Goal: Information Seeking & Learning: Learn about a topic

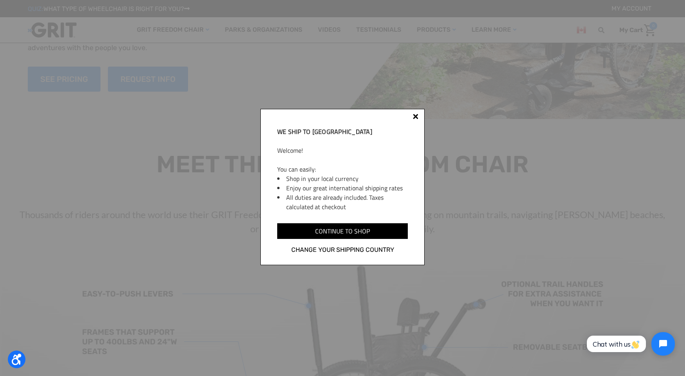
click at [419, 116] on div at bounding box center [416, 118] width 6 height 6
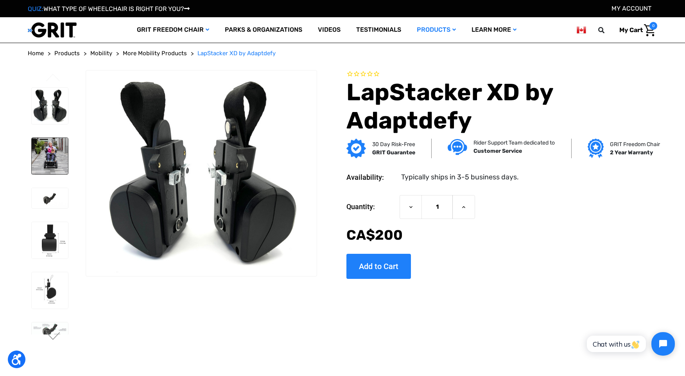
click at [37, 147] on img at bounding box center [50, 156] width 36 height 36
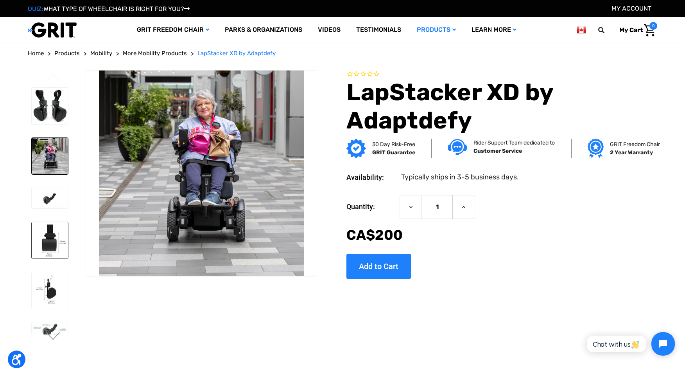
click at [56, 243] on img at bounding box center [50, 240] width 36 height 36
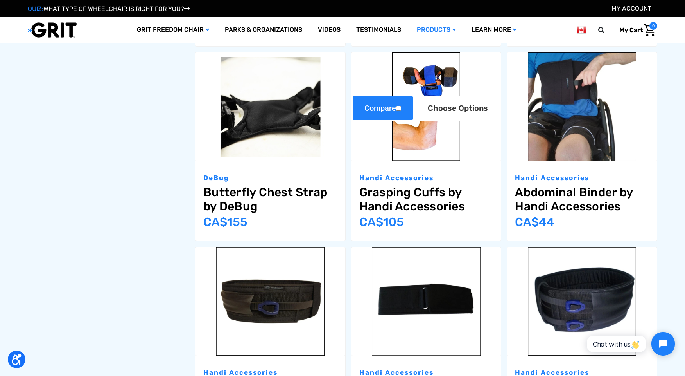
scroll to position [551, 0]
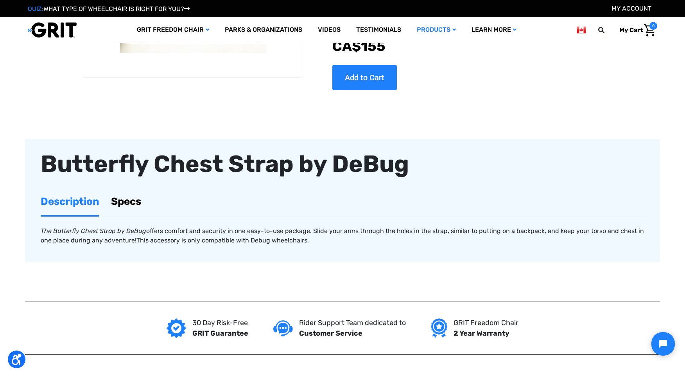
scroll to position [153, 0]
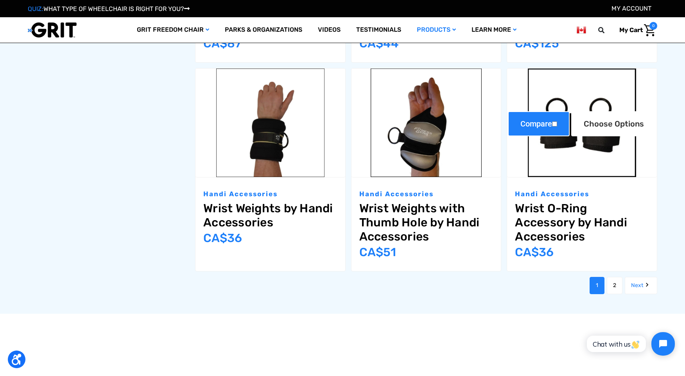
scroll to position [936, 0]
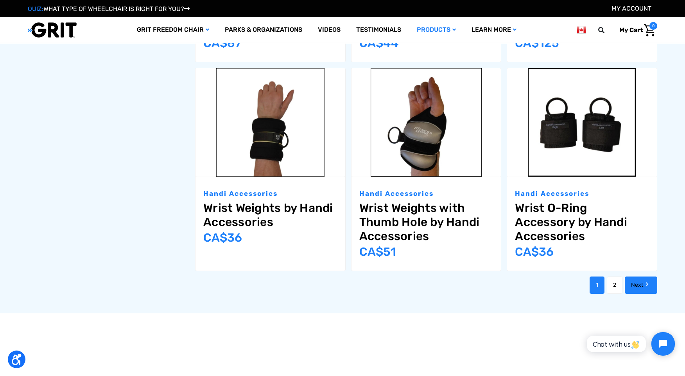
click at [649, 282] on icon "Next" at bounding box center [647, 284] width 8 height 8
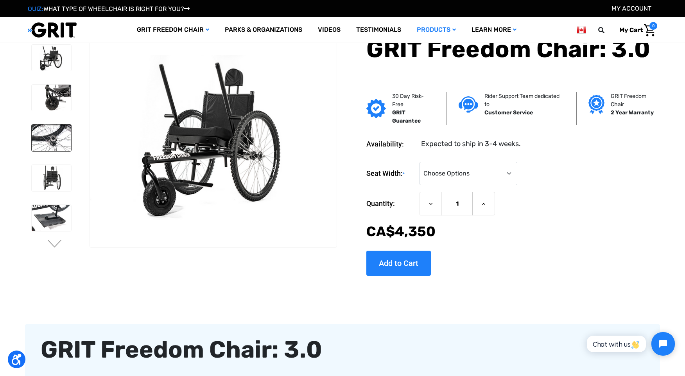
click at [52, 129] on img at bounding box center [52, 137] width 40 height 26
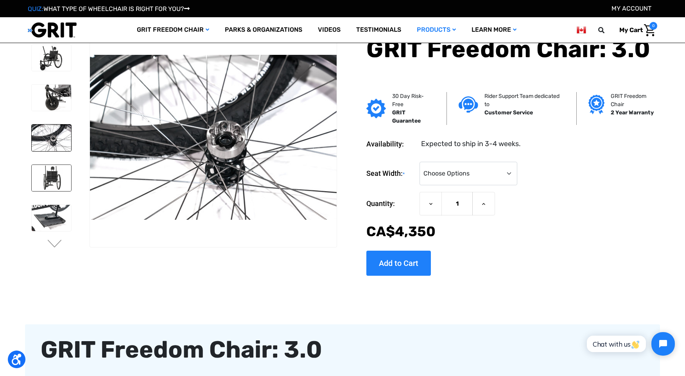
click at [60, 166] on img at bounding box center [52, 178] width 40 height 26
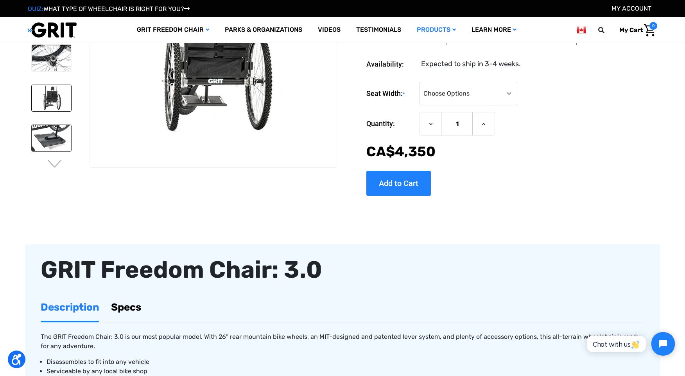
scroll to position [86, 0]
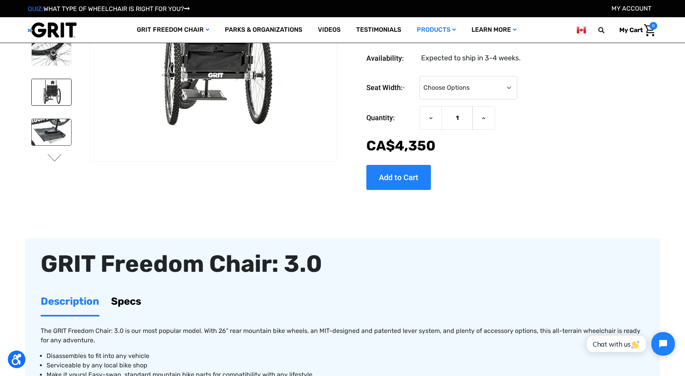
click at [54, 129] on img at bounding box center [52, 132] width 40 height 26
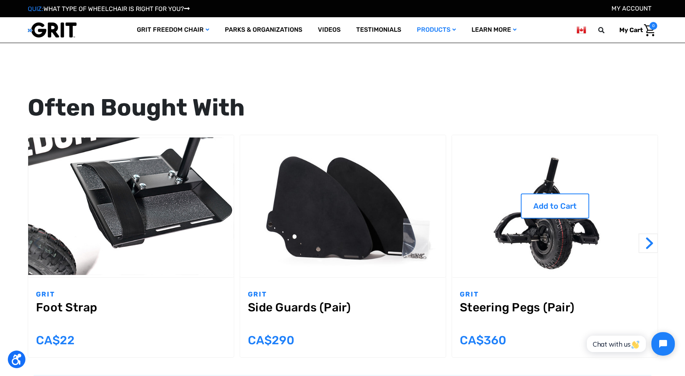
scroll to position [682, 0]
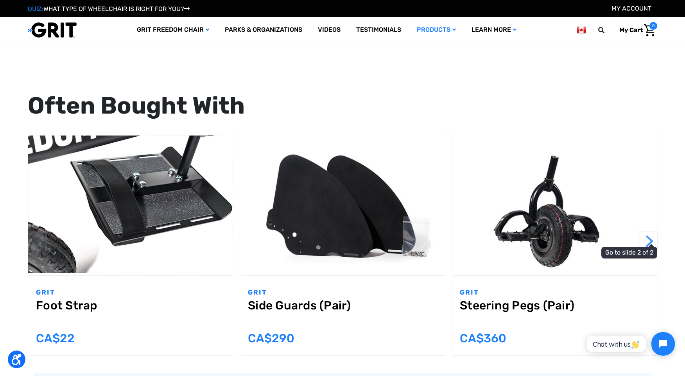
click at [653, 239] on button "Next" at bounding box center [649, 241] width 20 height 20
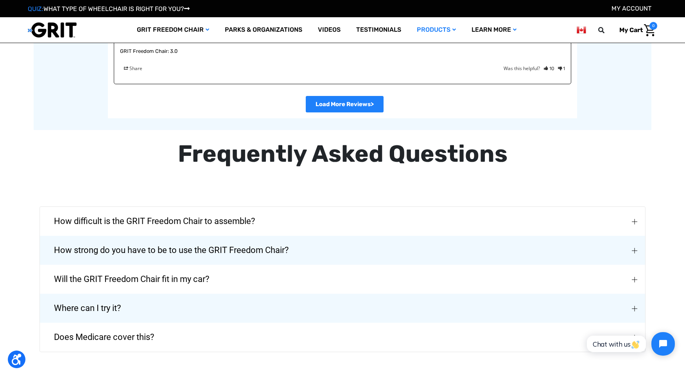
scroll to position [1742, 0]
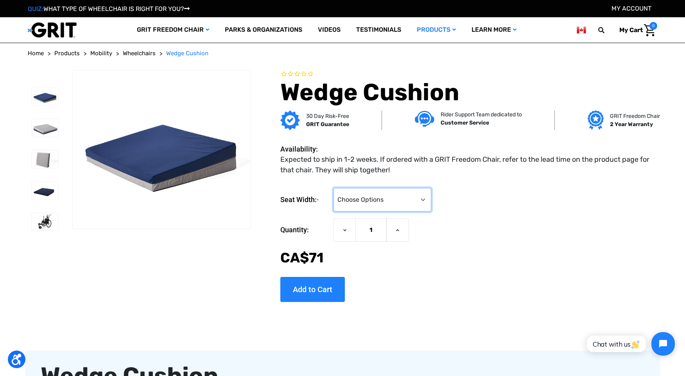
select select "375"
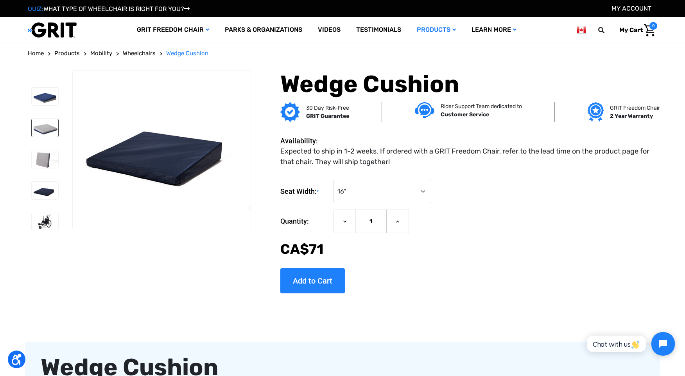
click at [45, 135] on img at bounding box center [45, 128] width 27 height 18
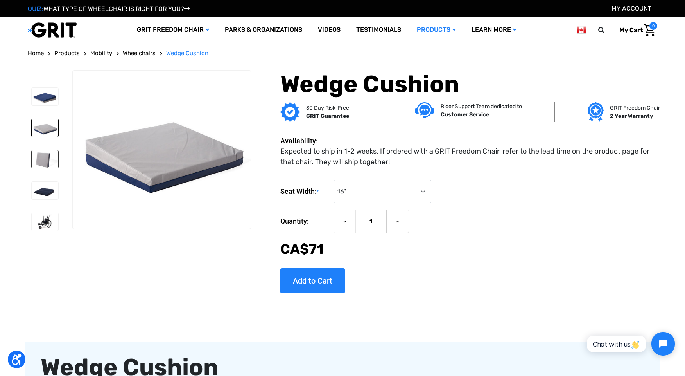
drag, startPoint x: 42, startPoint y: 141, endPoint x: 34, endPoint y: 161, distance: 21.8
click at [42, 141] on div at bounding box center [45, 162] width 34 height 156
click at [34, 161] on img at bounding box center [45, 159] width 27 height 18
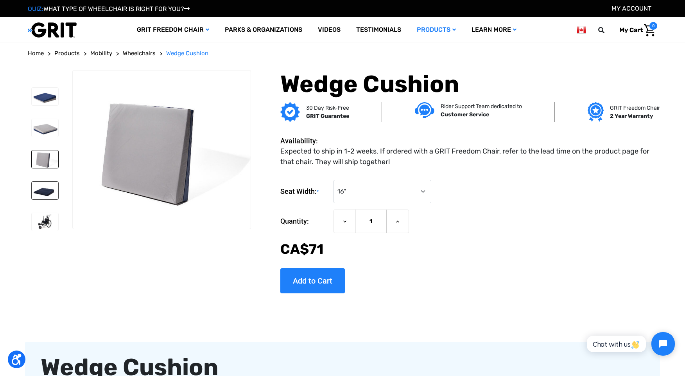
click at [38, 188] on img at bounding box center [45, 191] width 27 height 18
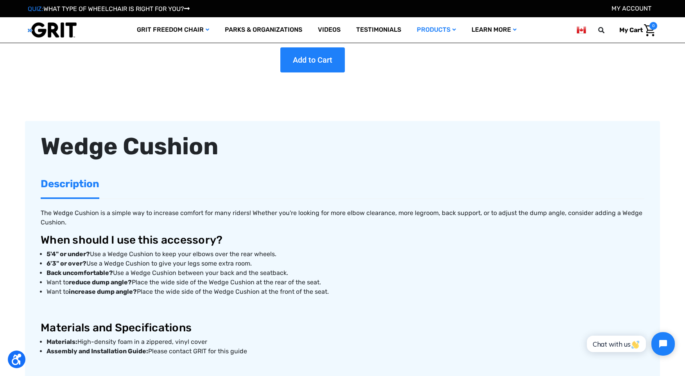
scroll to position [26, 0]
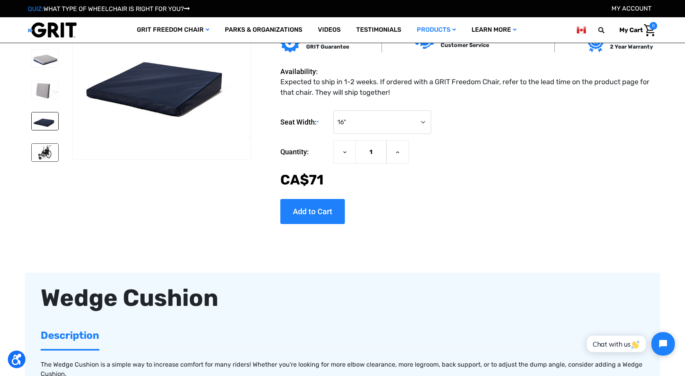
click at [52, 152] on img at bounding box center [45, 153] width 27 height 18
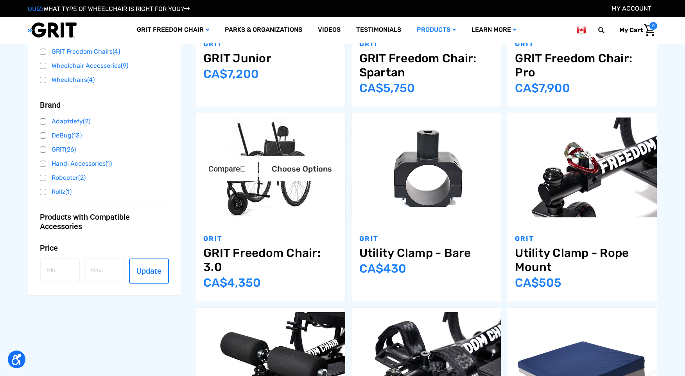
scroll to position [275, 0]
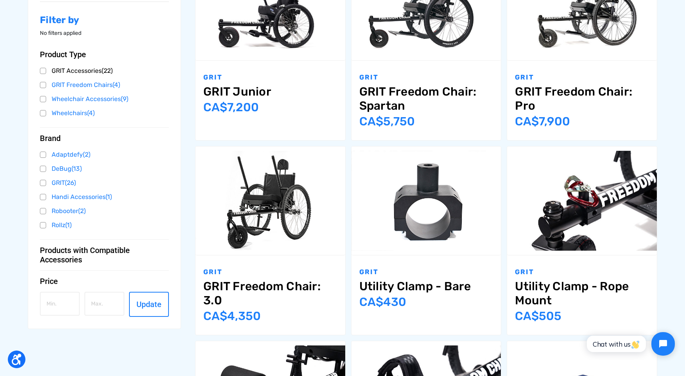
click at [84, 73] on link "GRIT Accessories (22)" at bounding box center [104, 71] width 129 height 12
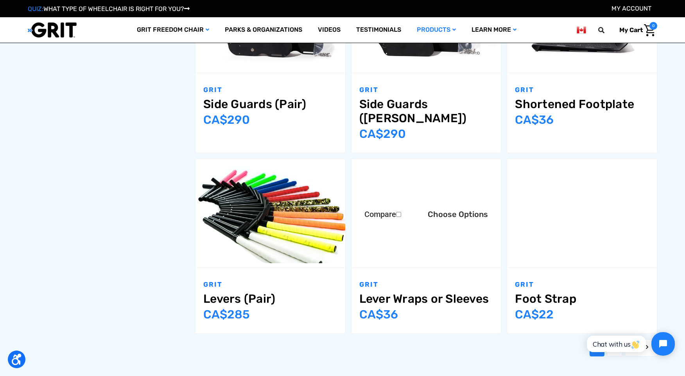
scroll to position [819, 0]
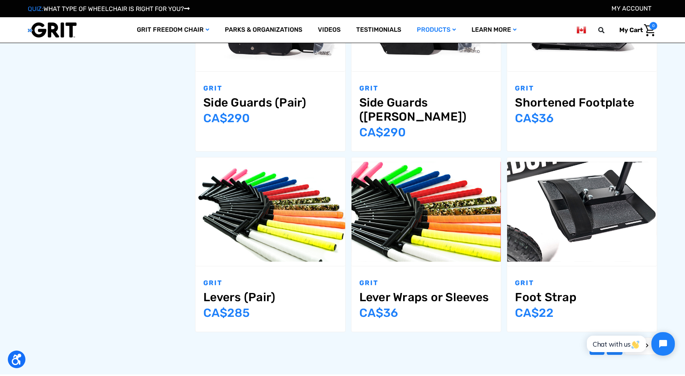
click at [613, 337] on link "2" at bounding box center [615, 345] width 16 height 17
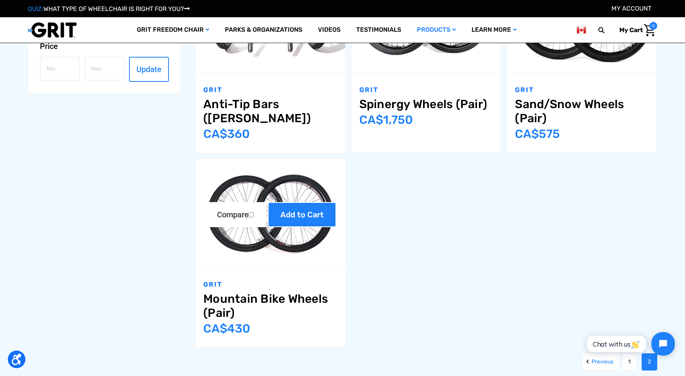
scroll to position [415, 0]
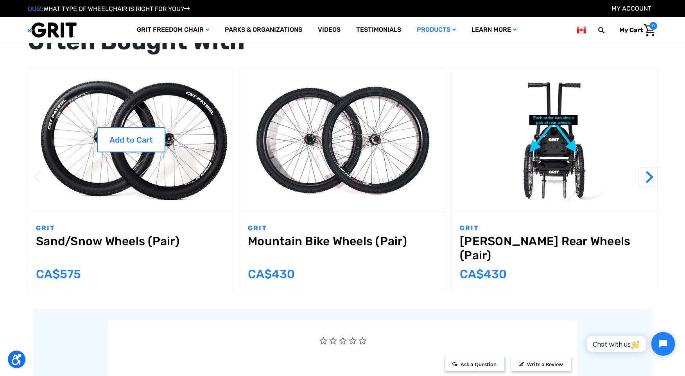
scroll to position [456, 0]
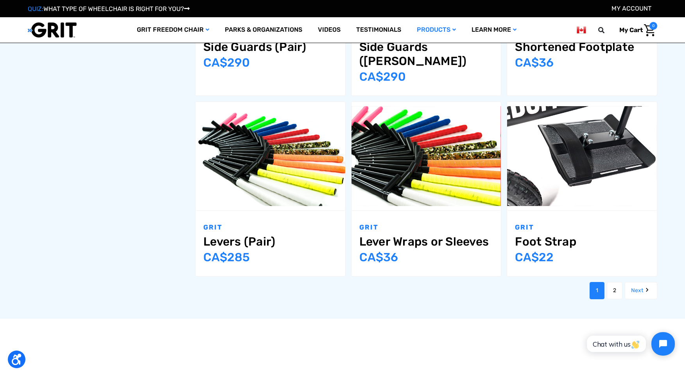
scroll to position [875, 0]
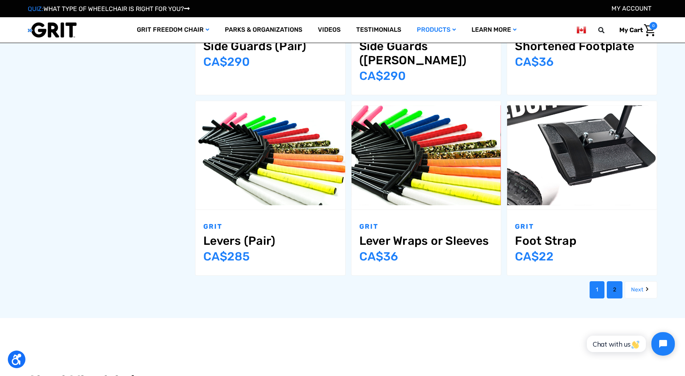
click at [614, 281] on link "2" at bounding box center [615, 289] width 16 height 17
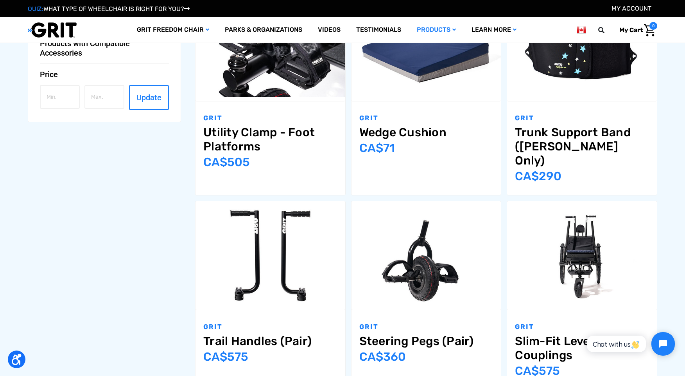
scroll to position [394, 0]
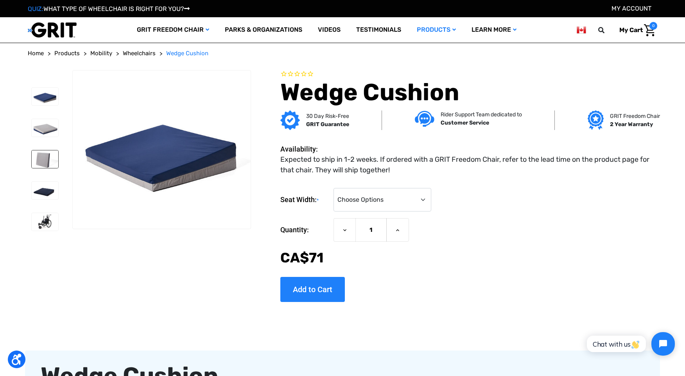
click at [40, 160] on img at bounding box center [45, 159] width 27 height 18
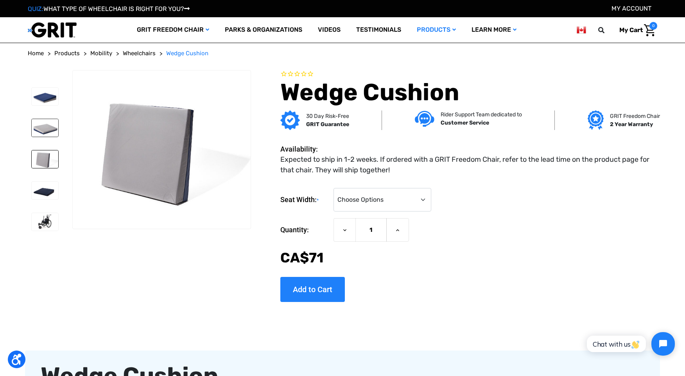
click at [40, 131] on img at bounding box center [45, 128] width 27 height 18
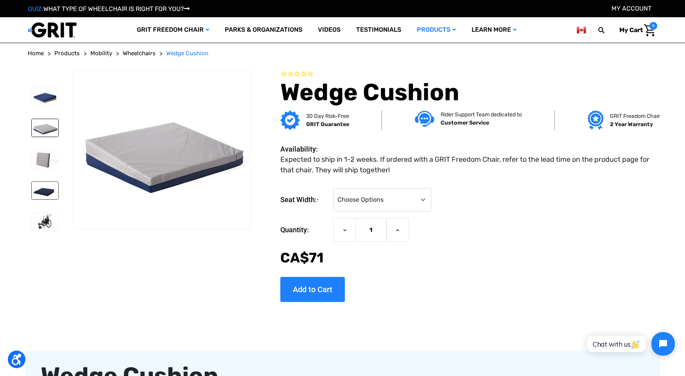
click at [40, 180] on li at bounding box center [45, 190] width 34 height 25
click at [43, 196] on img at bounding box center [45, 191] width 27 height 18
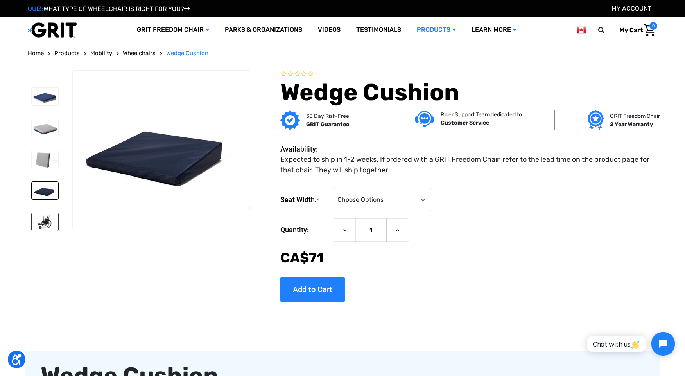
click at [38, 219] on img at bounding box center [45, 222] width 27 height 18
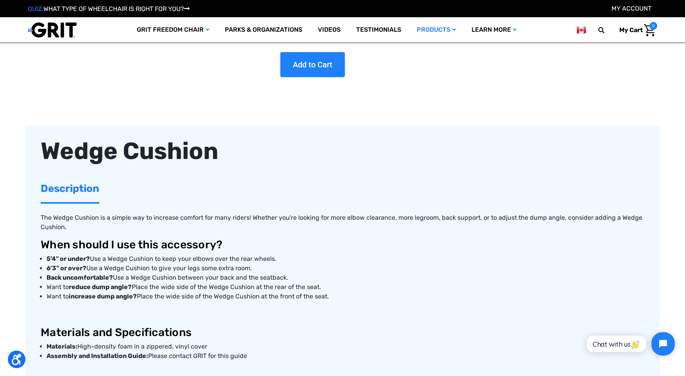
scroll to position [184, 0]
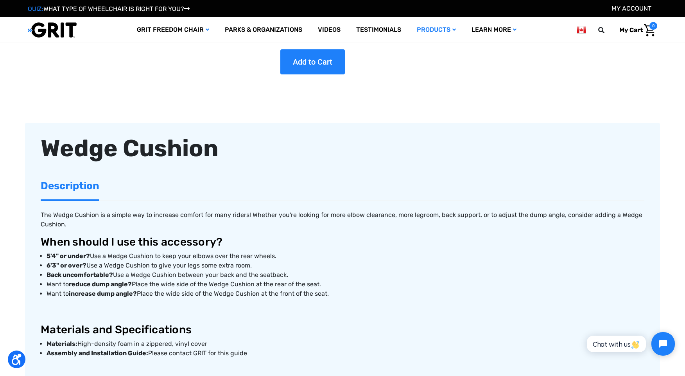
click at [114, 293] on strong "increase dump angle?" at bounding box center [103, 292] width 68 height 7
drag, startPoint x: 114, startPoint y: 293, endPoint x: 135, endPoint y: 291, distance: 20.8
click at [135, 291] on strong "increase dump angle?" at bounding box center [103, 292] width 68 height 7
